Goal: Task Accomplishment & Management: Manage account settings

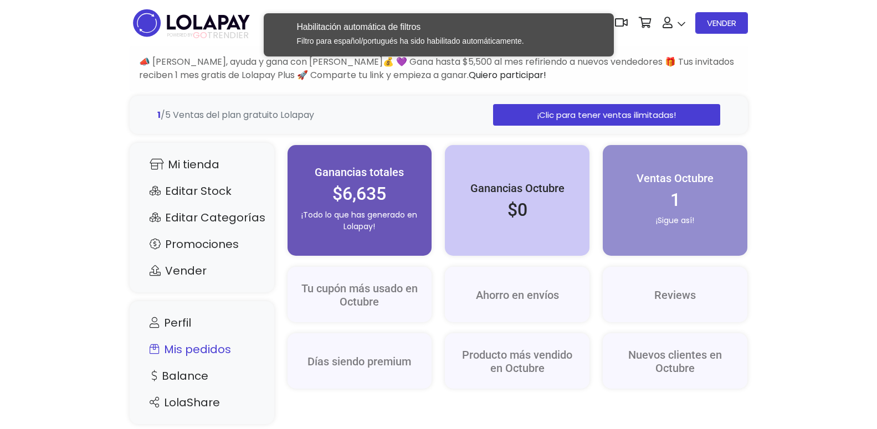
click at [179, 348] on link "Mis pedidos" at bounding box center [202, 349] width 122 height 21
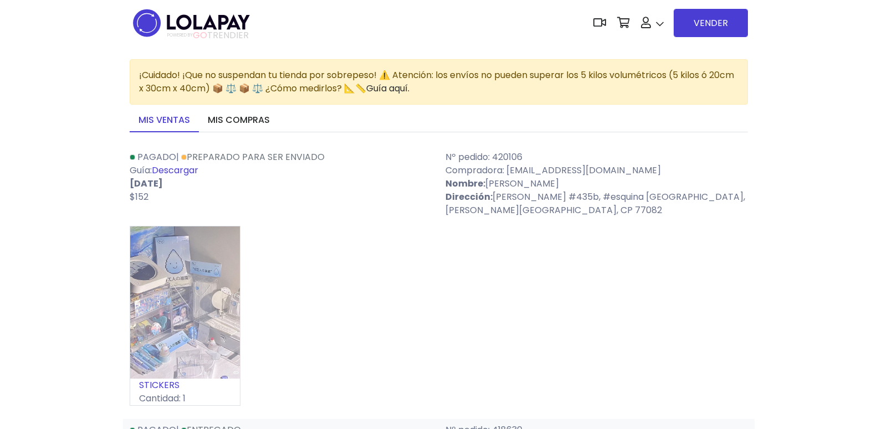
click at [186, 172] on link "Descargar" at bounding box center [175, 170] width 47 height 13
